Goal: Task Accomplishment & Management: Manage account settings

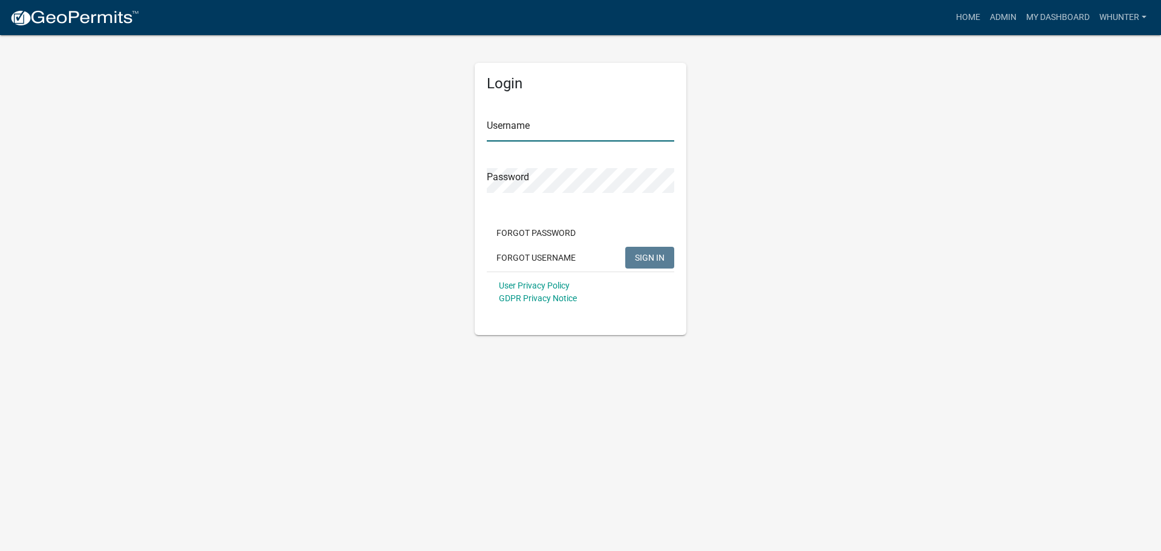
type input "whunter"
click at [646, 249] on button "SIGN IN" at bounding box center [649, 258] width 49 height 22
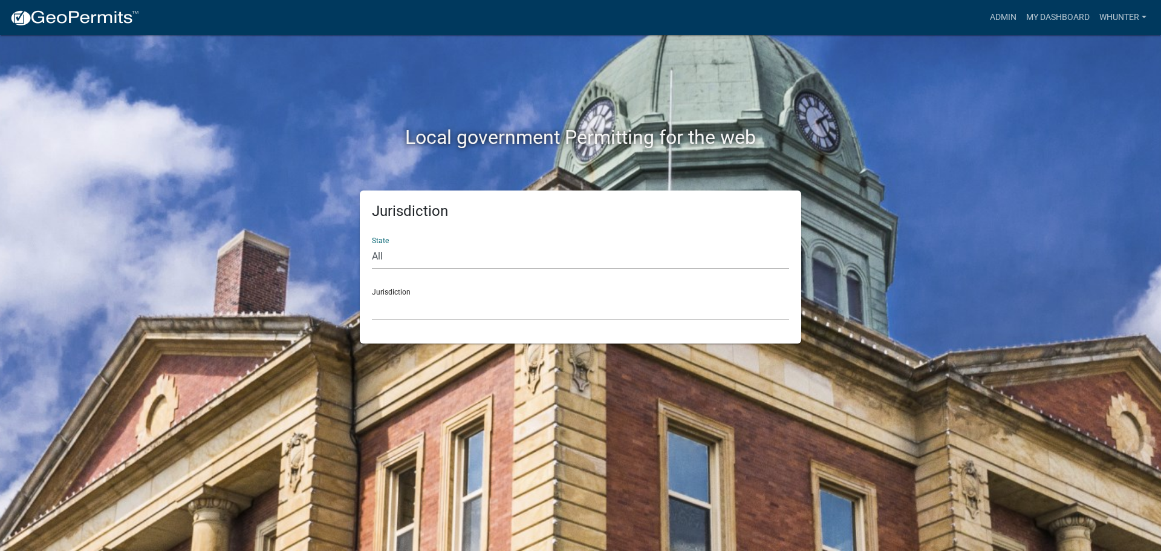
click at [443, 265] on select "All [US_STATE] [US_STATE] [US_STATE] [US_STATE] [US_STATE] [US_STATE] [US_STATE…" at bounding box center [580, 256] width 417 height 25
click at [372, 244] on select "All [US_STATE] [US_STATE] [US_STATE] [US_STATE] [US_STATE] [US_STATE] [US_STATE…" at bounding box center [580, 256] width 417 height 25
drag, startPoint x: 432, startPoint y: 269, endPoint x: 405, endPoint y: 290, distance: 35.3
click at [397, 302] on select "[GEOGRAPHIC_DATA], [US_STATE]" at bounding box center [580, 308] width 417 height 25
click at [415, 254] on select "All [US_STATE] [US_STATE] [US_STATE] [US_STATE] [US_STATE] [US_STATE] [US_STATE…" at bounding box center [580, 256] width 417 height 25
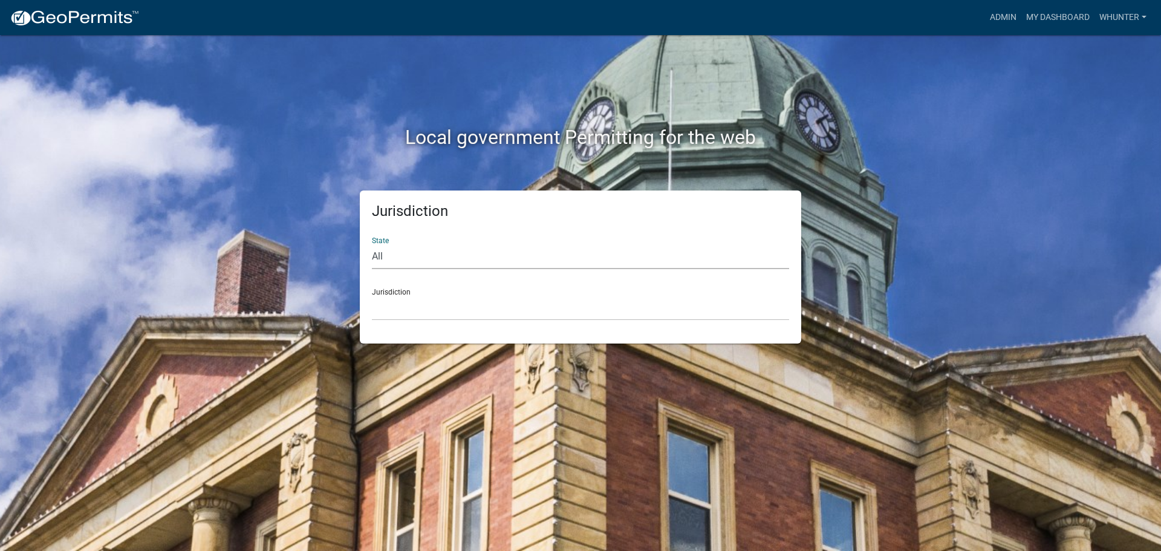
select select "[US_STATE]"
click at [372, 244] on select "All [US_STATE] [US_STATE] [US_STATE] [US_STATE] [US_STATE] [US_STATE] [US_STATE…" at bounding box center [580, 256] width 417 height 25
click at [399, 322] on div "Jurisdiction State All [US_STATE] [US_STATE] [US_STATE] [US_STATE] [US_STATE] […" at bounding box center [580, 267] width 441 height 153
drag, startPoint x: 400, startPoint y: 313, endPoint x: 402, endPoint y: 320, distance: 7.1
click at [400, 316] on select "[GEOGRAPHIC_DATA], [US_STATE][PERSON_NAME][GEOGRAPHIC_DATA], [US_STATE][PERSON_…" at bounding box center [580, 308] width 417 height 25
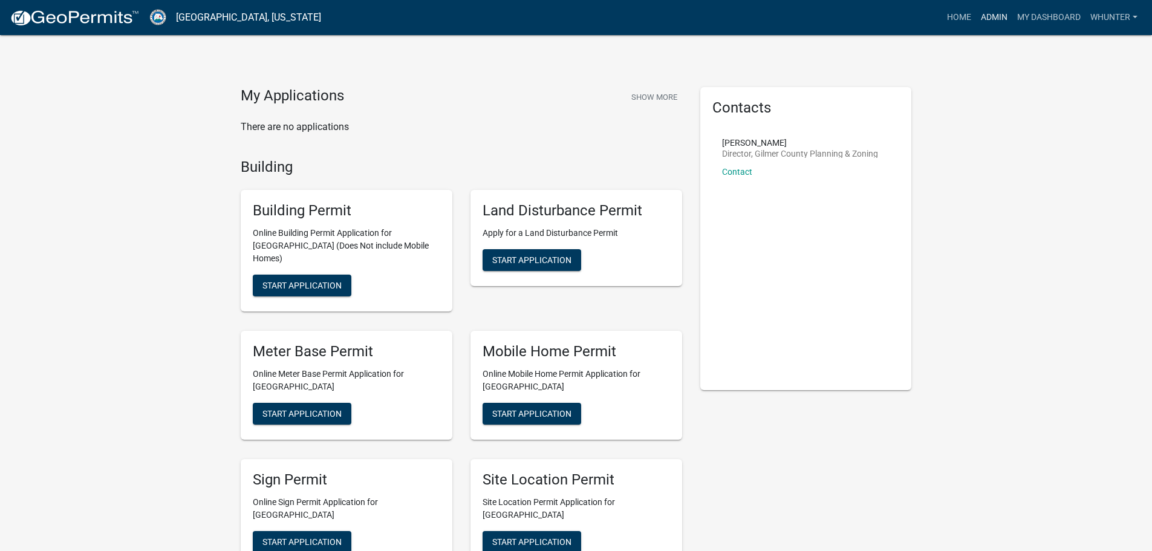
click at [994, 15] on link "Admin" at bounding box center [994, 17] width 36 height 23
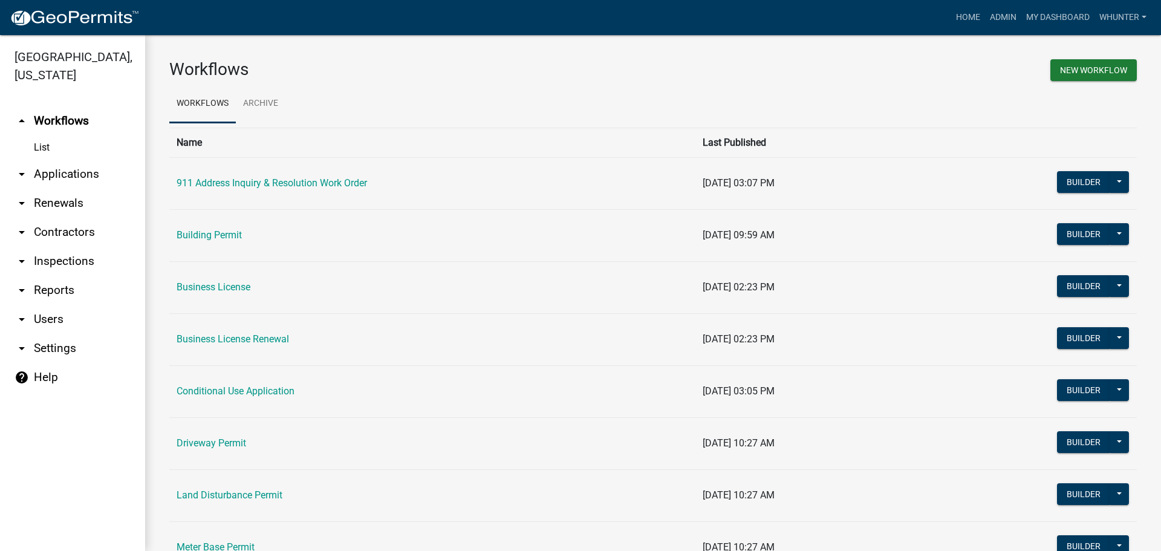
click at [70, 172] on link "arrow_drop_down Applications" at bounding box center [72, 174] width 145 height 29
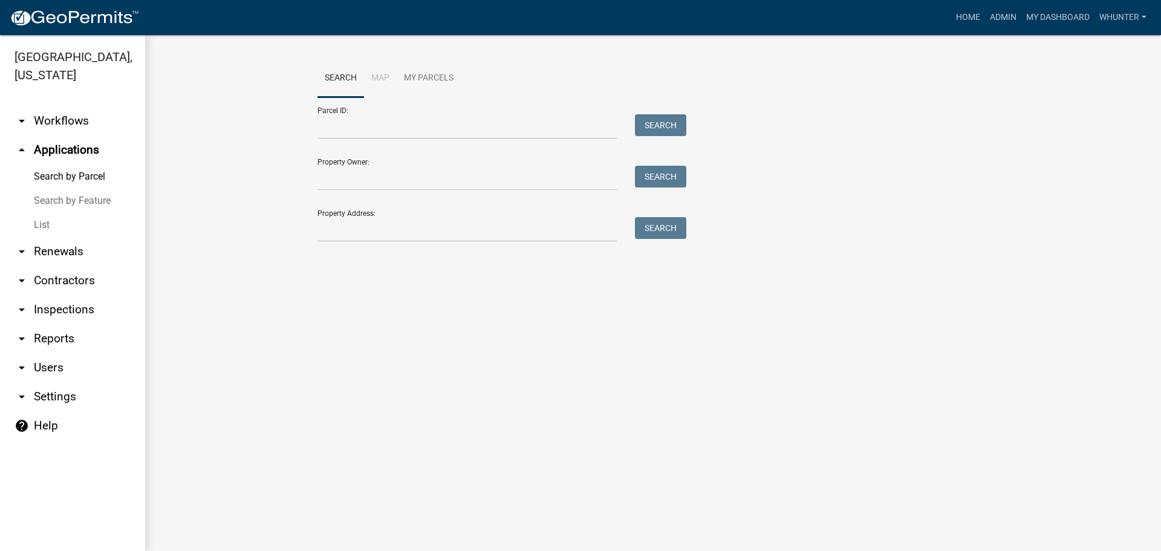
click at [67, 230] on link "List" at bounding box center [72, 225] width 145 height 24
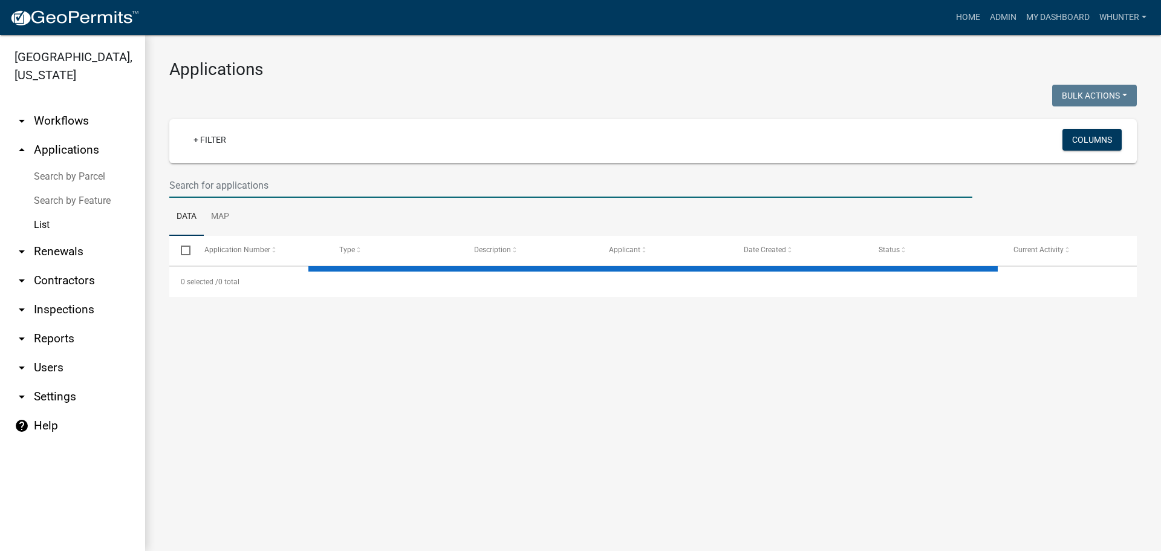
click at [262, 196] on input "text" at bounding box center [570, 185] width 803 height 25
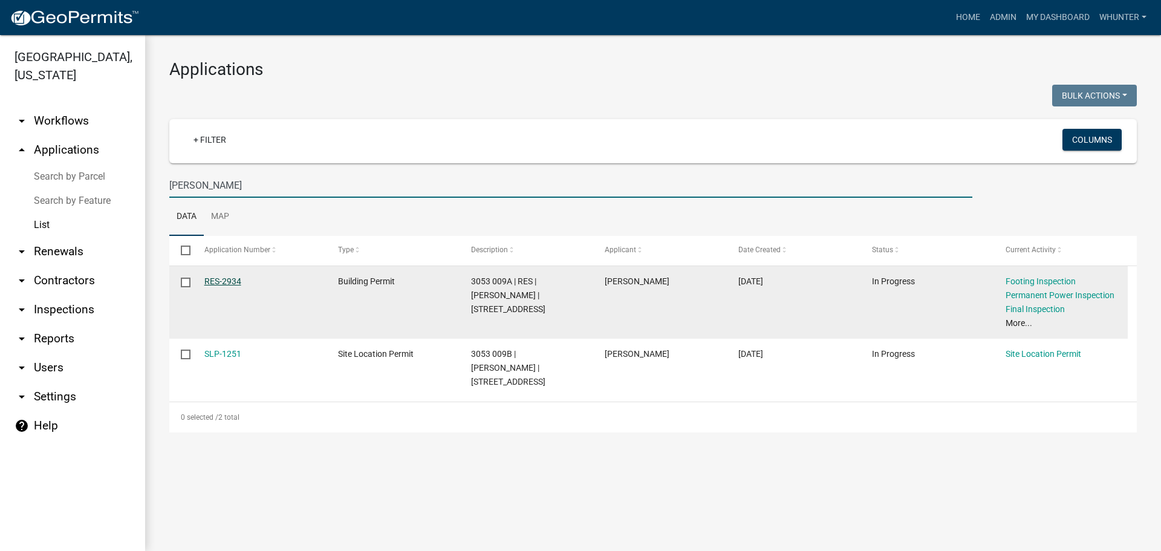
type input "[PERSON_NAME]"
click at [232, 280] on link "RES-2934" at bounding box center [222, 281] width 37 height 10
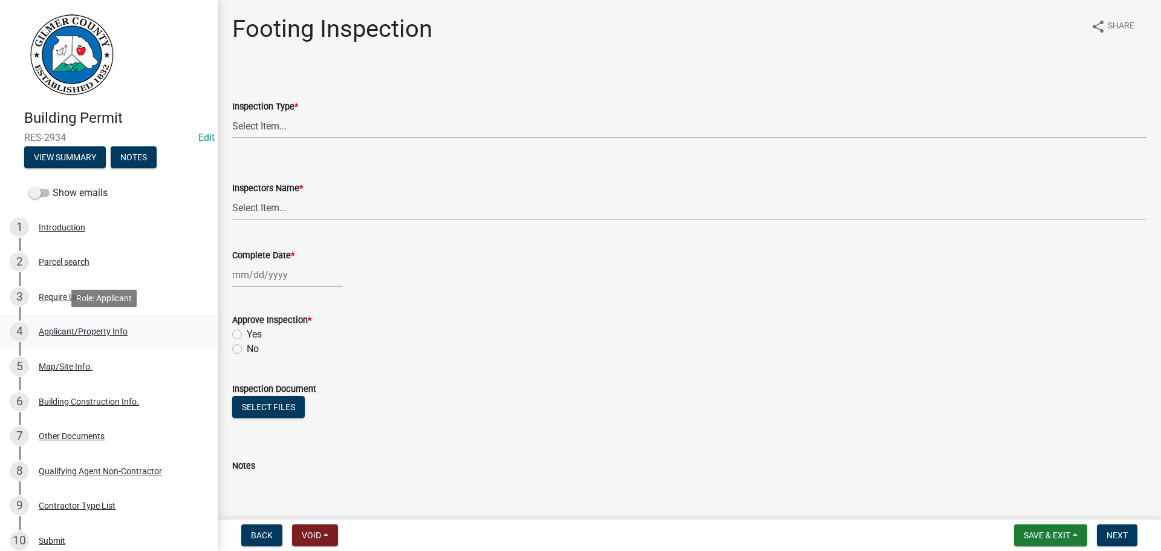
click at [69, 319] on link "4 Applicant/Property Info" at bounding box center [109, 331] width 218 height 35
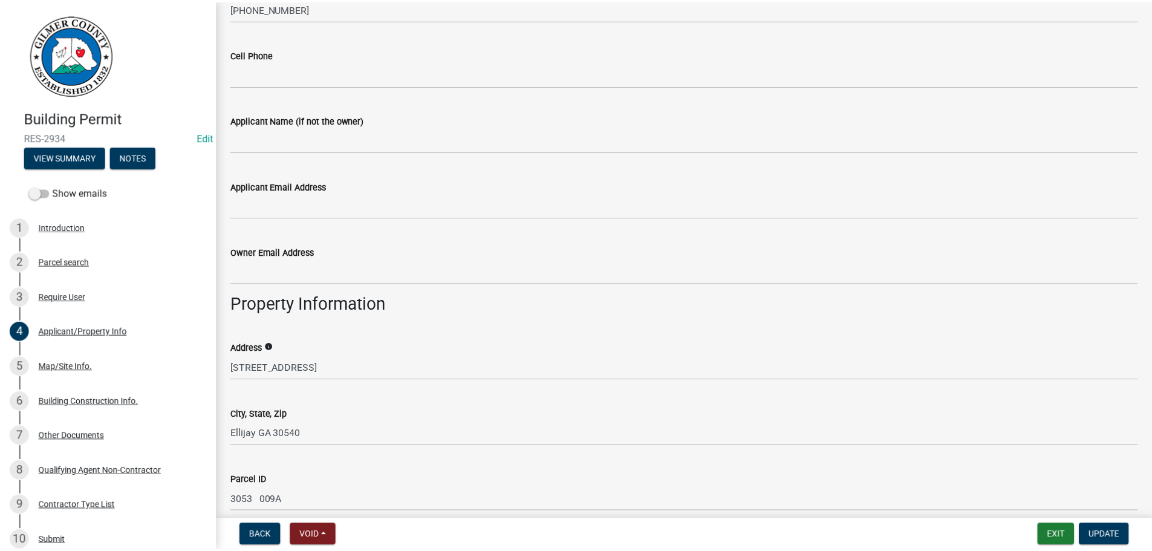
scroll to position [544, 0]
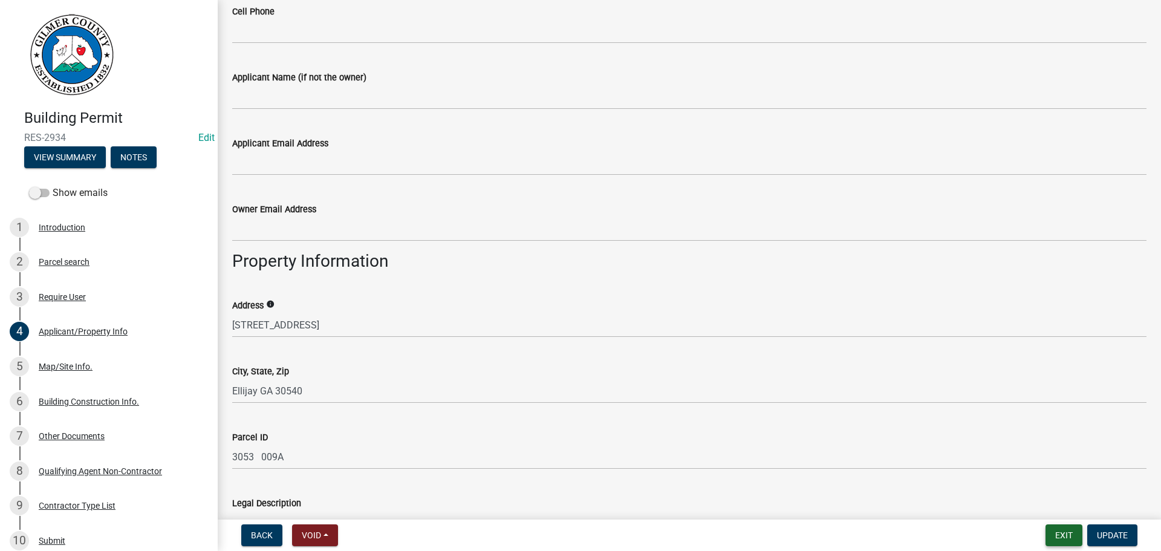
click at [1060, 536] on button "Exit" at bounding box center [1064, 535] width 37 height 22
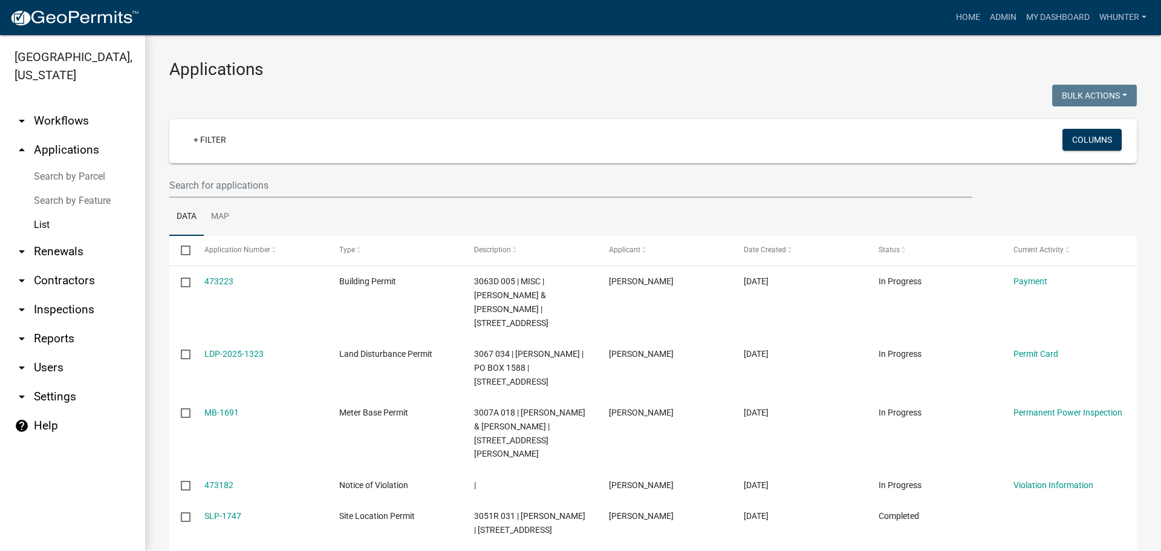
click at [433, 48] on div "Applications Bulk Actions Void Expire Lock Withdraw + Filter Columns Data Map S…" at bounding box center [653, 499] width 1016 height 928
drag, startPoint x: 243, startPoint y: 194, endPoint x: 861, endPoint y: 121, distance: 621.7
click at [243, 194] on input "text" at bounding box center [570, 185] width 803 height 25
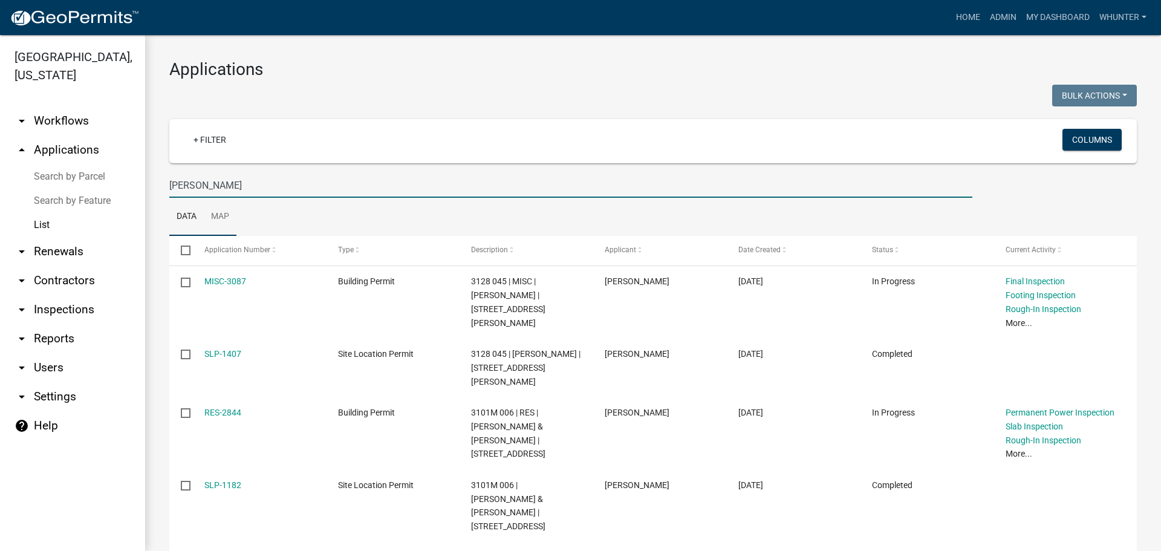
drag, startPoint x: 9, startPoint y: 119, endPoint x: 229, endPoint y: 214, distance: 239.4
click at [0, 118] on div "[GEOGRAPHIC_DATA], [US_STATE] arrow_drop_down Workflows List arrow_drop_up Appl…" at bounding box center [580, 293] width 1161 height 516
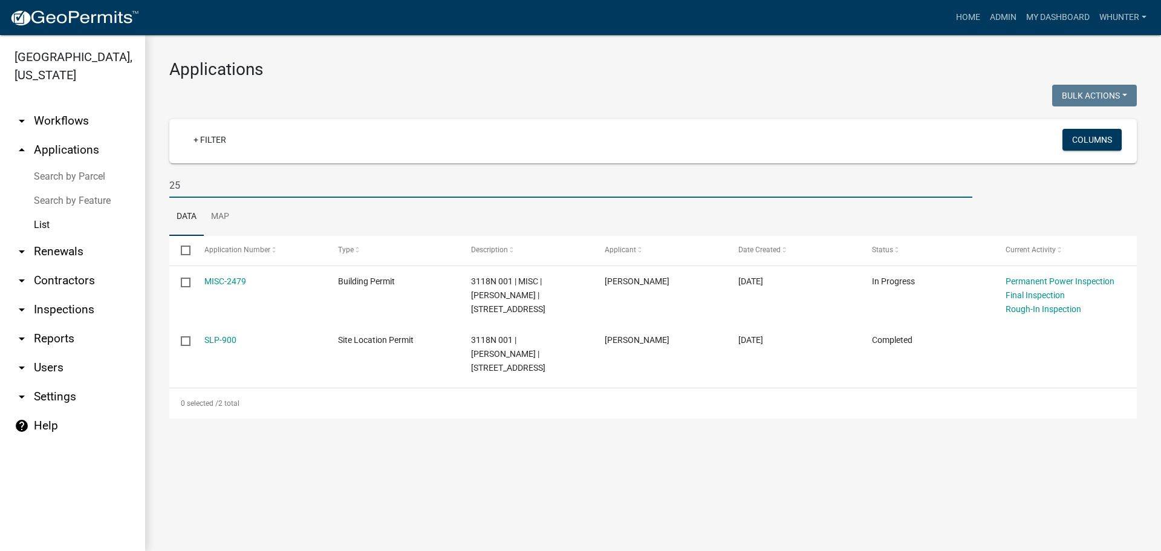
type input "2"
type input "5"
type input "250 tall"
drag, startPoint x: 223, startPoint y: 187, endPoint x: 0, endPoint y: 152, distance: 225.3
click at [0, 152] on div "[GEOGRAPHIC_DATA], [US_STATE] arrow_drop_down Workflows List arrow_drop_up Appl…" at bounding box center [580, 293] width 1161 height 516
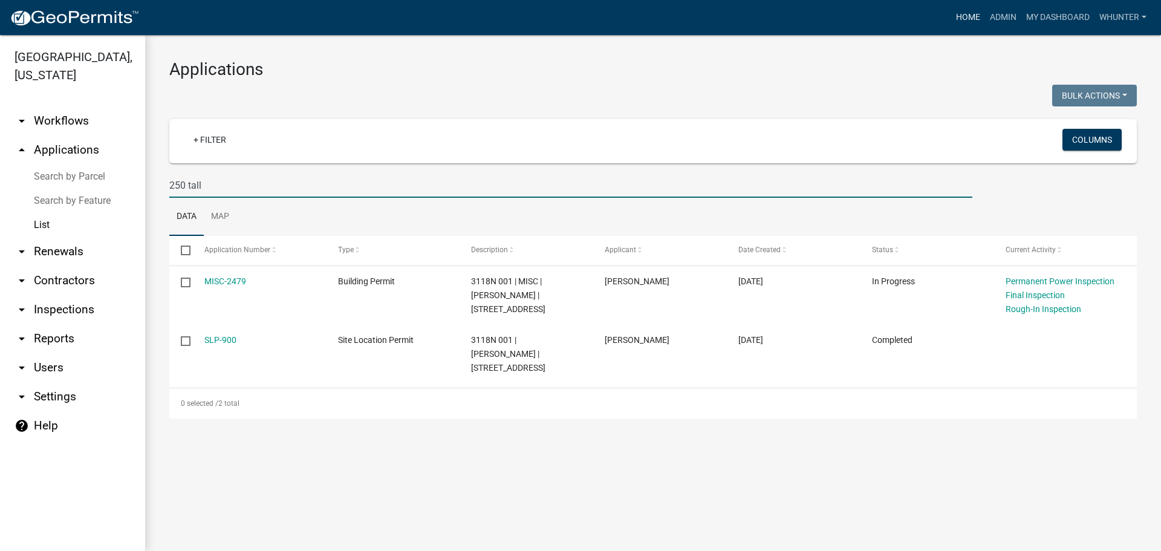
click at [971, 19] on link "Home" at bounding box center [968, 17] width 34 height 23
